Goal: Task Accomplishment & Management: Manage account settings

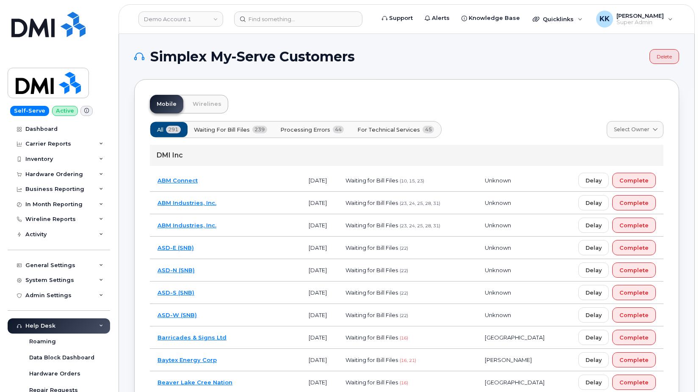
click at [399, 127] on span "For Technical Services" at bounding box center [388, 130] width 63 height 8
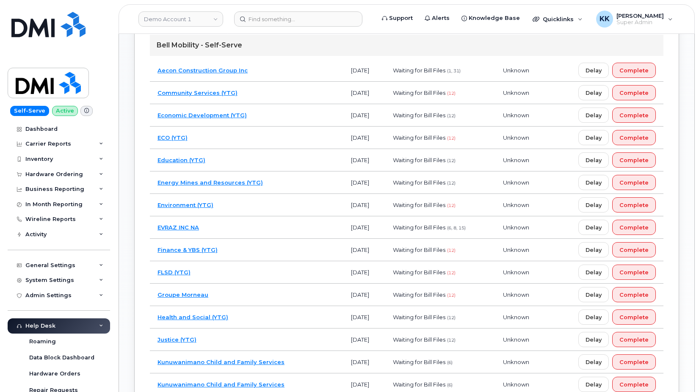
scroll to position [518, 0]
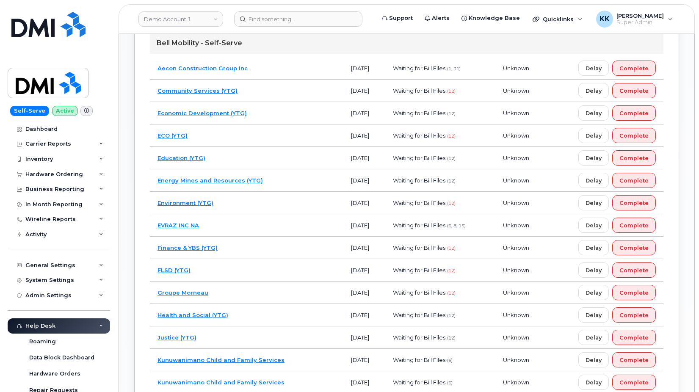
click at [252, 207] on td "Environment (YTG)" at bounding box center [246, 203] width 193 height 22
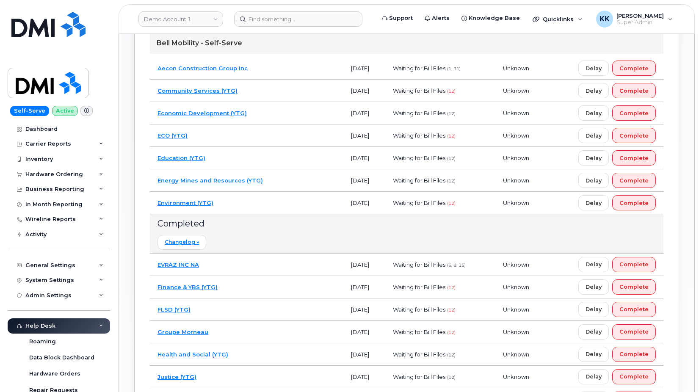
click at [256, 207] on td "Environment (YTG)" at bounding box center [246, 203] width 193 height 22
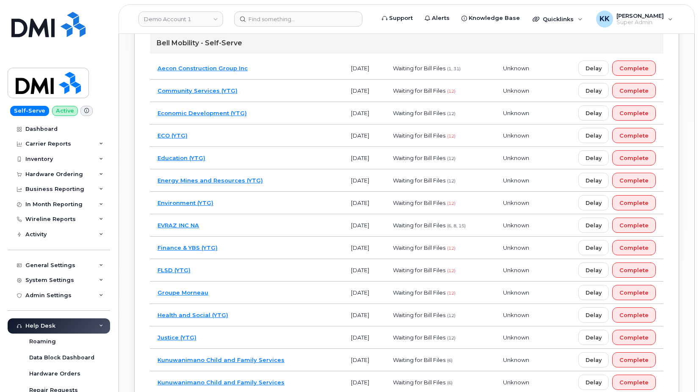
click at [300, 175] on td "Energy Mines and Resources (YTG)" at bounding box center [246, 180] width 193 height 22
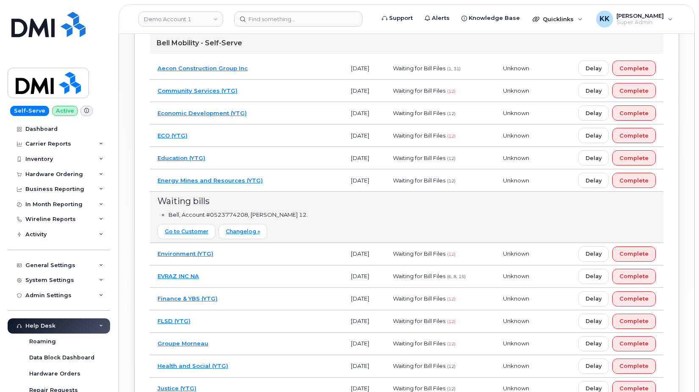
click at [275, 179] on td "Energy Mines and Resources (YTG)" at bounding box center [246, 180] width 193 height 22
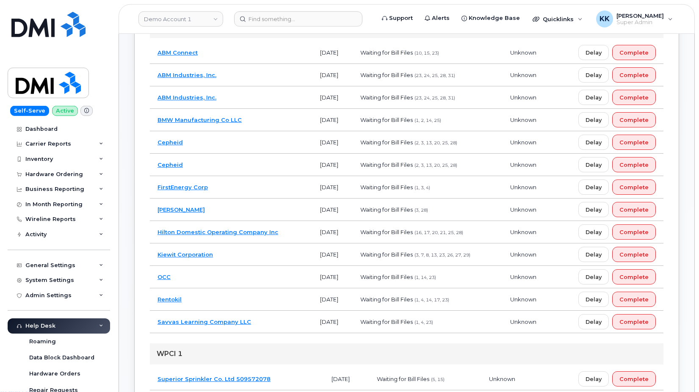
scroll to position [130, 0]
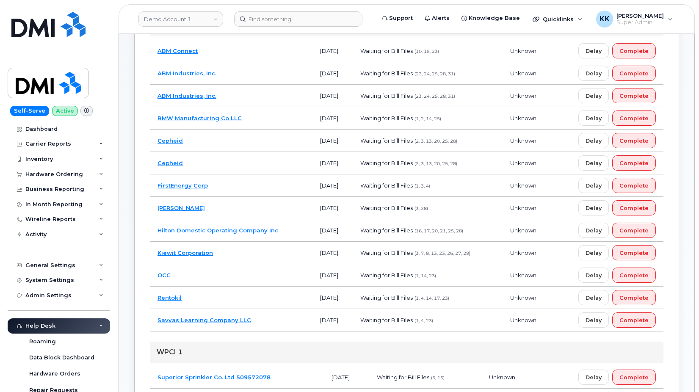
click at [286, 229] on td "Hilton Domestic Operating Company Inc" at bounding box center [231, 230] width 163 height 22
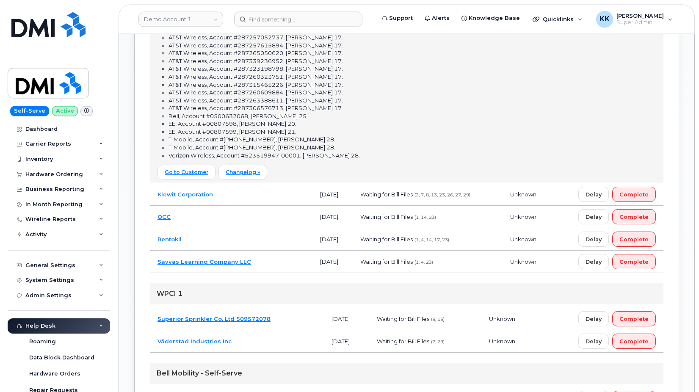
scroll to position [734, 0]
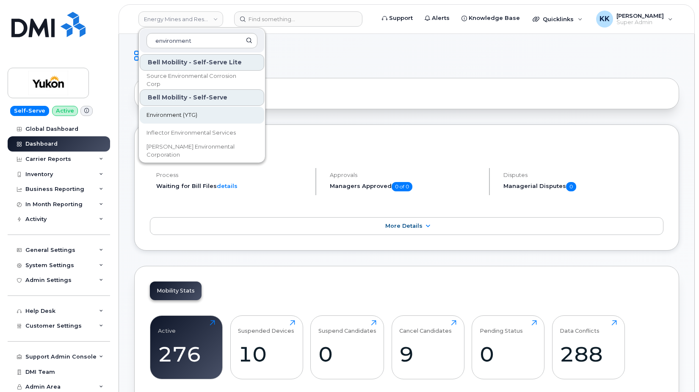
type input "environment"
click at [168, 111] on link "Environment (YTG)" at bounding box center [202, 115] width 124 height 17
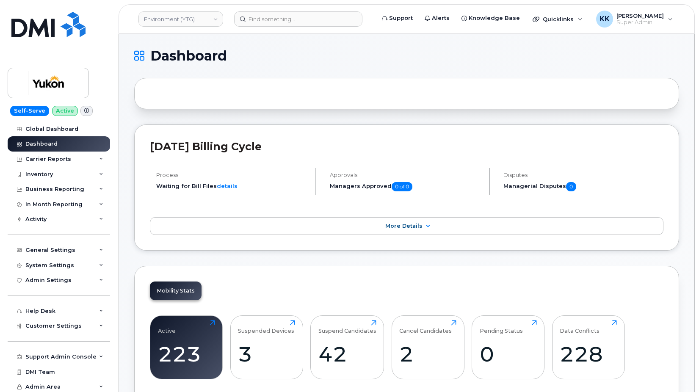
scroll to position [1103, 0]
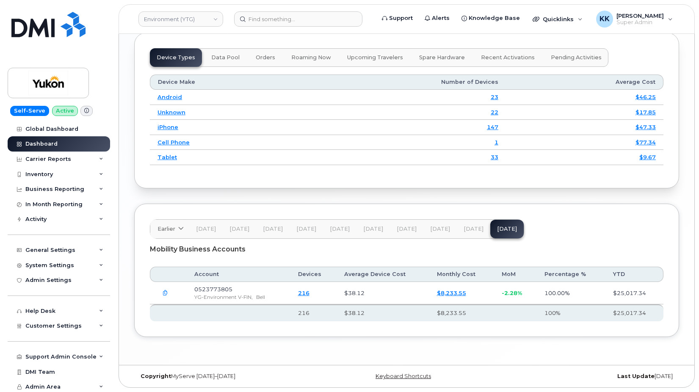
click at [462, 222] on button "Aug 25" at bounding box center [473, 229] width 33 height 19
click at [433, 228] on span "[DATE]" at bounding box center [440, 229] width 20 height 7
click at [210, 229] on span "[DATE]" at bounding box center [206, 229] width 20 height 7
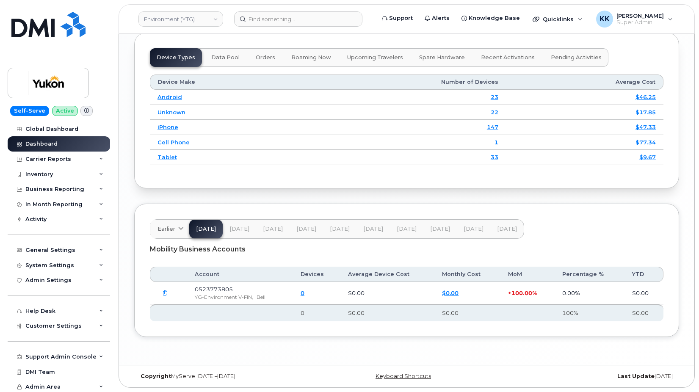
click at [240, 228] on span "[DATE]" at bounding box center [239, 229] width 20 height 7
click at [283, 232] on button "[DATE]" at bounding box center [272, 229] width 33 height 19
click at [299, 229] on span "[DATE]" at bounding box center [306, 229] width 20 height 7
click at [331, 227] on span "[DATE]" at bounding box center [340, 229] width 20 height 7
click at [371, 227] on span "[DATE]" at bounding box center [373, 229] width 20 height 7
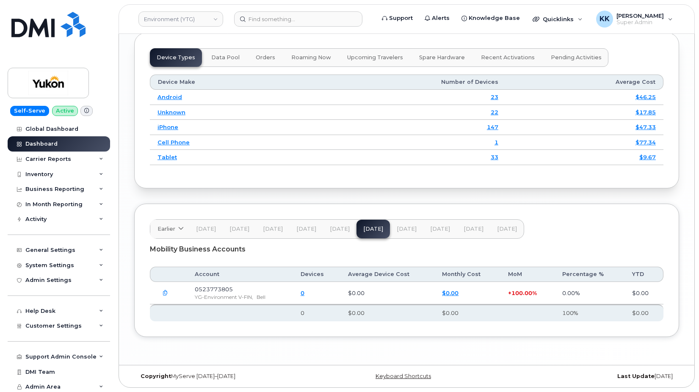
click at [406, 228] on span "[DATE]" at bounding box center [407, 229] width 20 height 7
click at [431, 227] on span "[DATE]" at bounding box center [440, 229] width 20 height 7
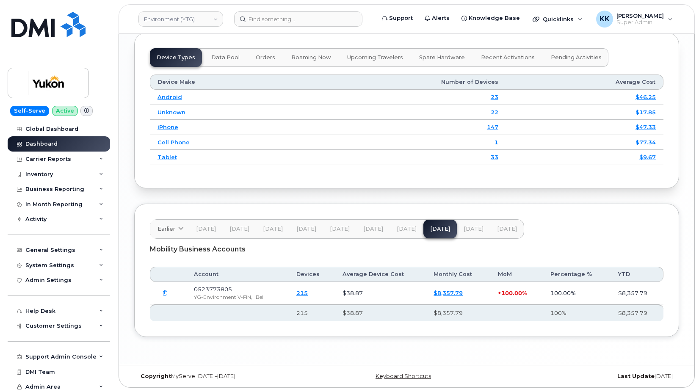
click at [475, 227] on span "[DATE]" at bounding box center [473, 229] width 20 height 7
click at [403, 228] on span "[DATE]" at bounding box center [407, 229] width 20 height 7
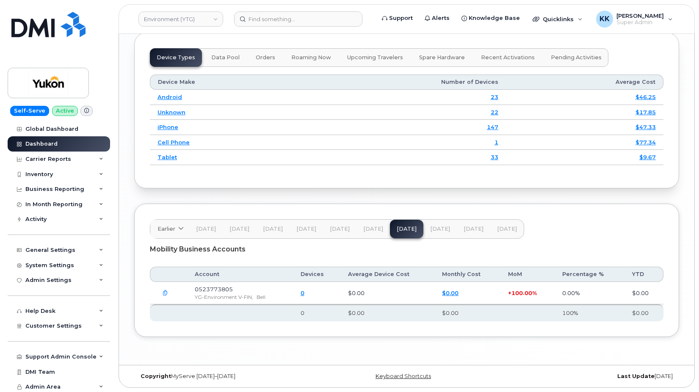
click at [164, 291] on icon "button" at bounding box center [166, 293] width 6 height 6
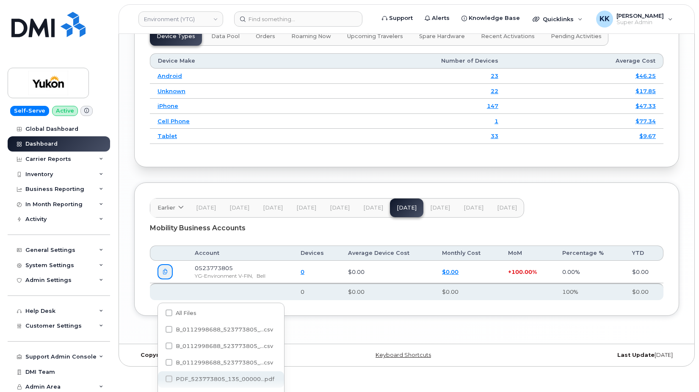
click at [194, 378] on span "PDF_523773805_135_00000...pdf" at bounding box center [225, 379] width 99 height 6
click at [160, 378] on input "PDF_523773805_135_00000...pdf" at bounding box center [157, 379] width 4 height 4
checkbox input "true"
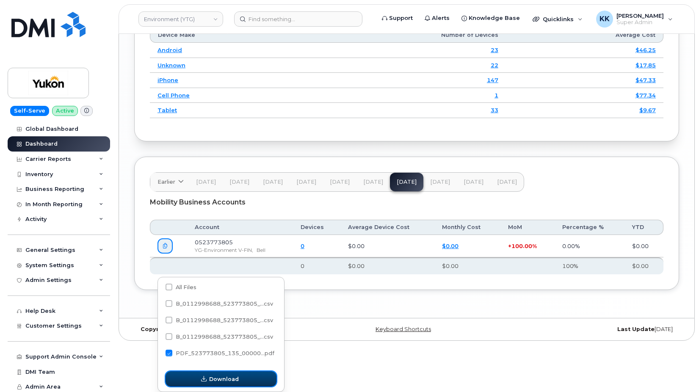
click at [228, 380] on span "Download" at bounding box center [224, 379] width 30 height 8
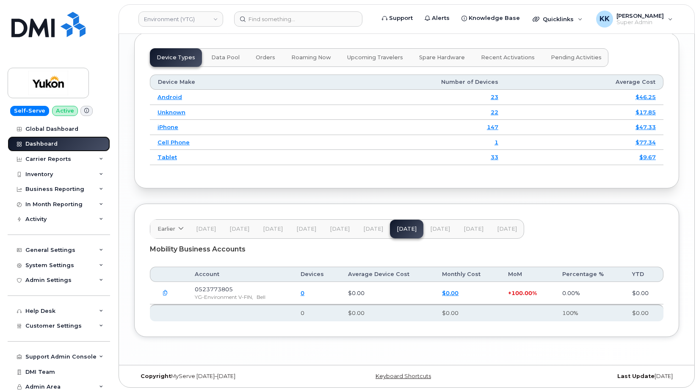
click at [60, 143] on link "Dashboard" at bounding box center [59, 143] width 102 height 15
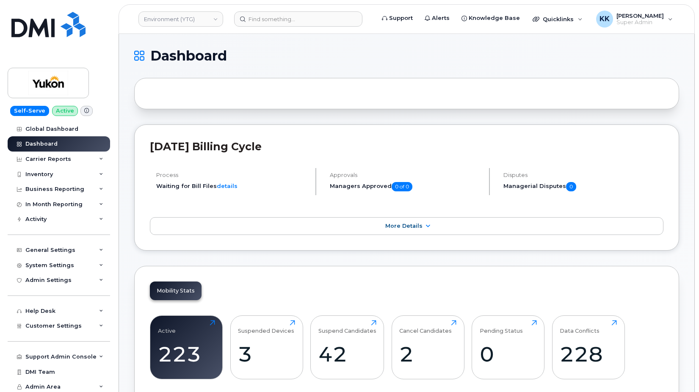
click at [270, 248] on div "[DATE] Billing Cycle Process Waiting for Bill Files details Approvals Managers …" at bounding box center [406, 187] width 545 height 126
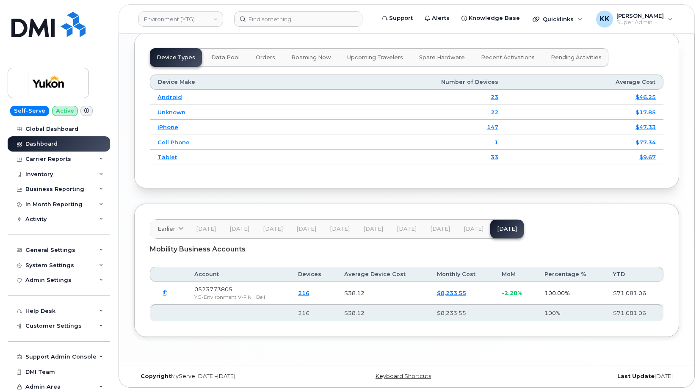
click at [400, 230] on span "[DATE]" at bounding box center [407, 229] width 20 height 7
click at [381, 228] on span "May 25" at bounding box center [373, 229] width 20 height 7
click at [336, 223] on button "Apr 25" at bounding box center [339, 229] width 33 height 19
click at [296, 228] on span "Mar 25" at bounding box center [306, 229] width 20 height 7
click at [271, 223] on button "Feb 25" at bounding box center [272, 229] width 33 height 19
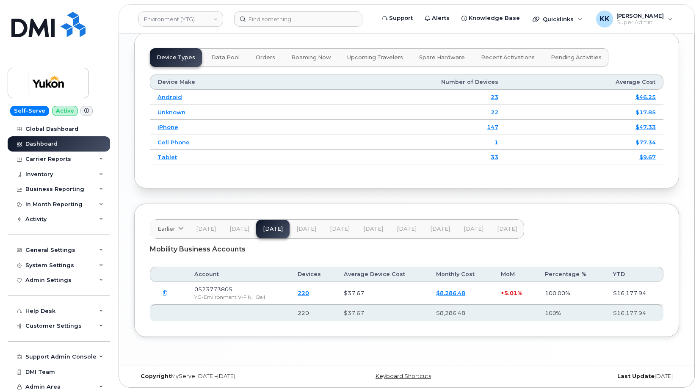
click at [244, 223] on button "Jan 25" at bounding box center [239, 229] width 33 height 19
click at [204, 225] on button "Dec 24" at bounding box center [205, 229] width 33 height 19
click at [182, 14] on link "Environment (YTG)" at bounding box center [180, 18] width 85 height 15
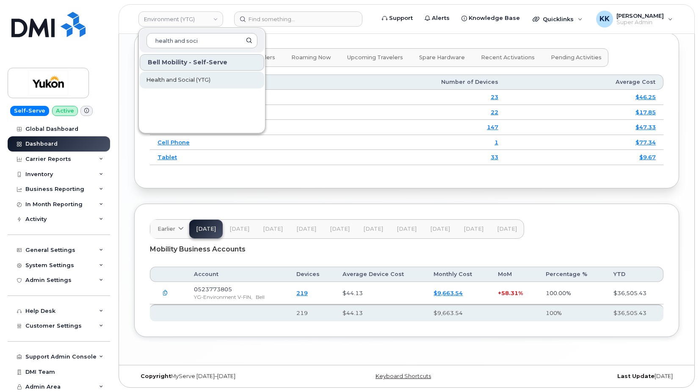
type input "health and soci"
click at [176, 78] on span "Health and Social (YTG)" at bounding box center [178, 80] width 64 height 8
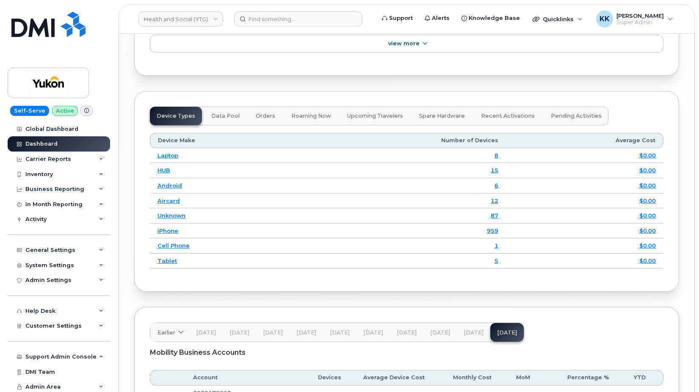
scroll to position [1124, 0]
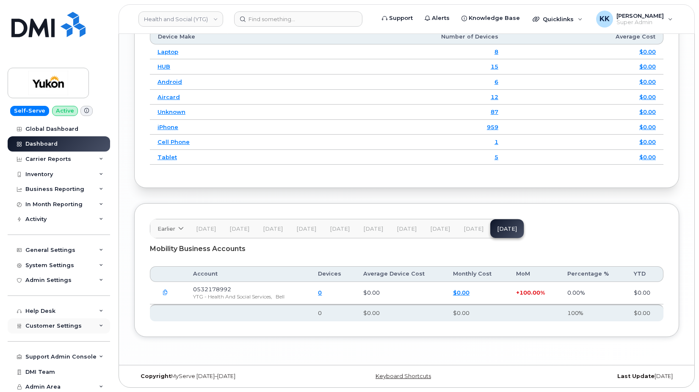
click at [52, 325] on span "Customer Settings" at bounding box center [53, 326] width 56 height 6
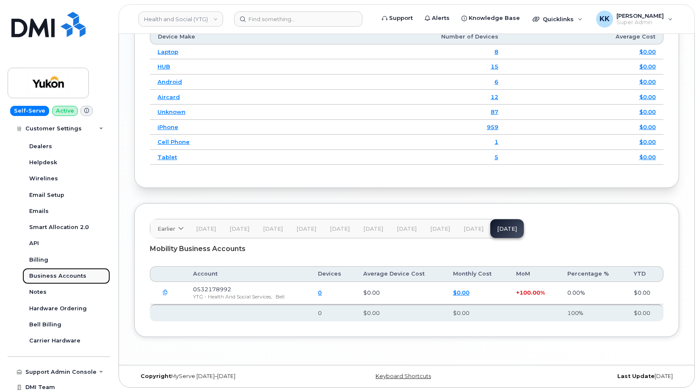
click at [65, 270] on link "Business Accounts" at bounding box center [66, 276] width 88 height 16
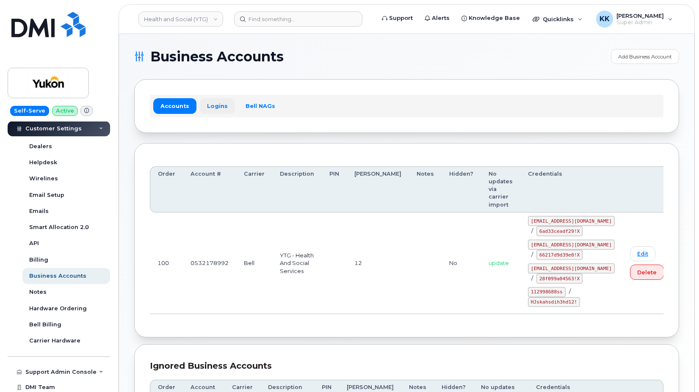
click at [213, 106] on link "Logins" at bounding box center [217, 105] width 35 height 15
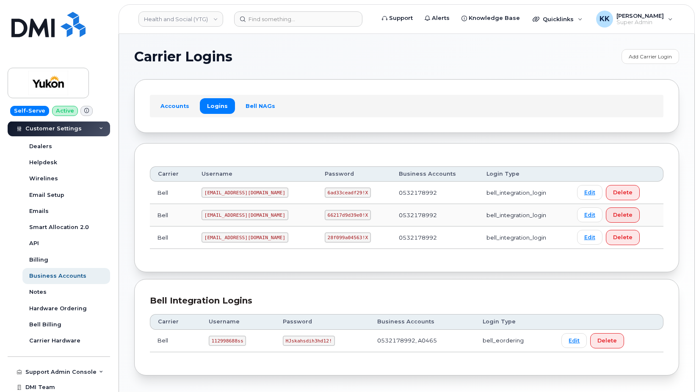
click at [223, 210] on td "[EMAIL_ADDRESS][DOMAIN_NAME]" at bounding box center [255, 215] width 123 height 22
click at [221, 215] on code "[EMAIL_ADDRESS][DOMAIN_NAME]" at bounding box center [244, 215] width 87 height 10
drag, startPoint x: 339, startPoint y: 211, endPoint x: 332, endPoint y: 213, distance: 7.0
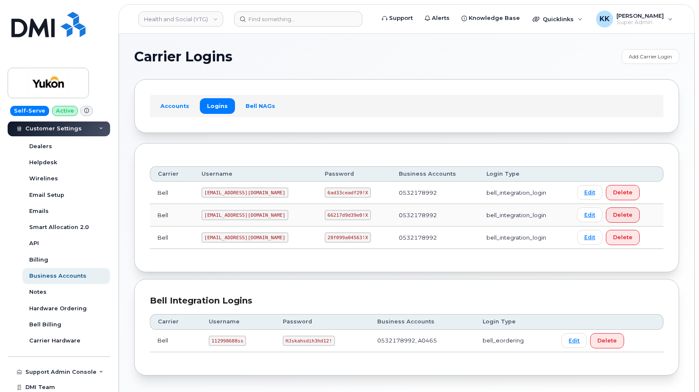
click at [339, 211] on code "66217d9d39e0!X" at bounding box center [348, 215] width 46 height 10
click at [325, 215] on code "66217d9d39e0!X" at bounding box center [348, 215] width 46 height 10
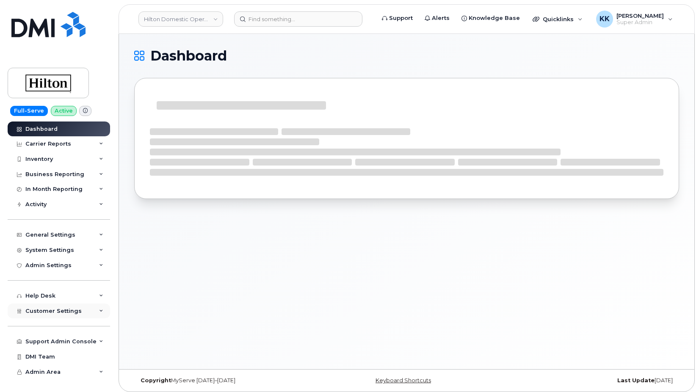
click at [29, 318] on div "Customer Settings" at bounding box center [59, 310] width 102 height 15
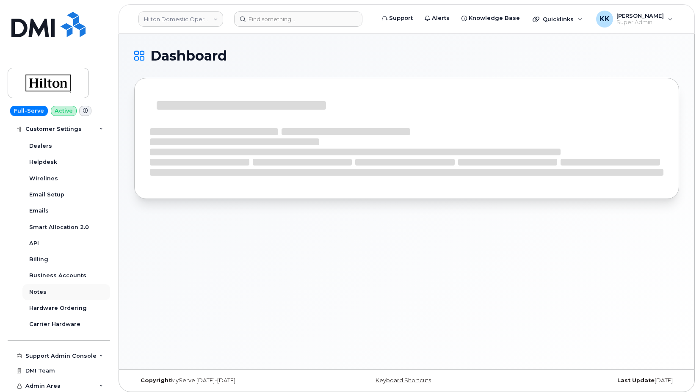
scroll to position [230, 0]
click at [60, 278] on div "Business Accounts" at bounding box center [57, 275] width 57 height 8
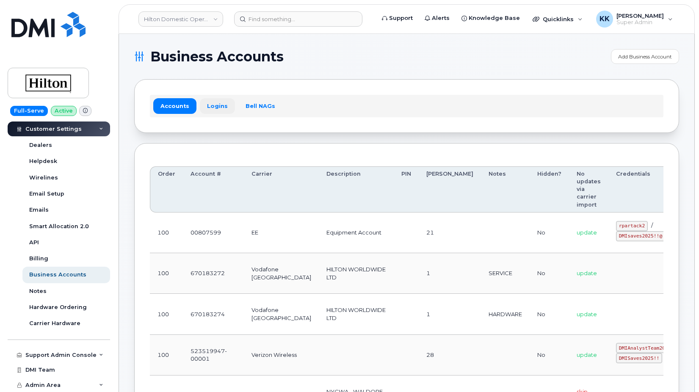
click at [218, 104] on link "Logins" at bounding box center [217, 105] width 35 height 15
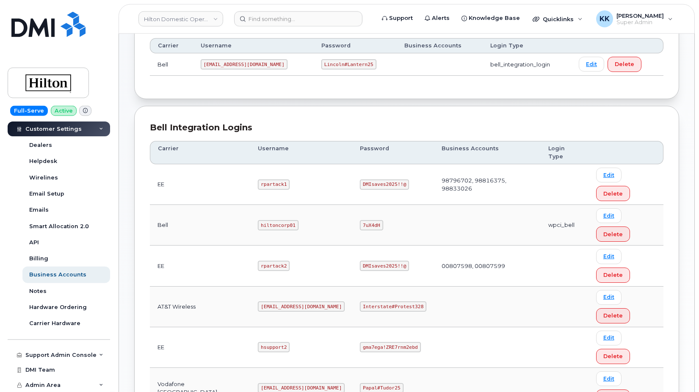
scroll to position [130, 0]
click at [272, 300] on code "[EMAIL_ADDRESS][DOMAIN_NAME]" at bounding box center [301, 305] width 87 height 10
click at [379, 300] on code "Interstate#Protest328" at bounding box center [393, 305] width 66 height 10
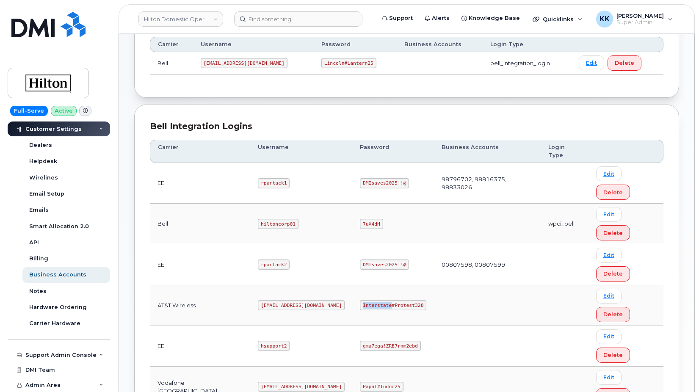
click at [379, 300] on code "Interstate#Protest328" at bounding box center [393, 305] width 66 height 10
